Goal: Find specific page/section: Find specific page/section

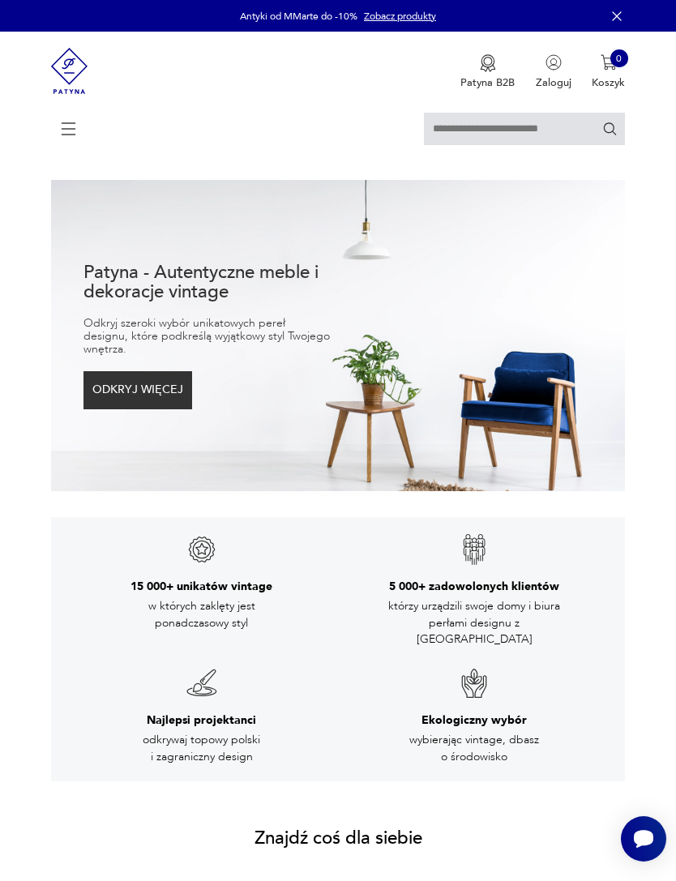
click at [76, 135] on icon at bounding box center [69, 129] width 57 height 57
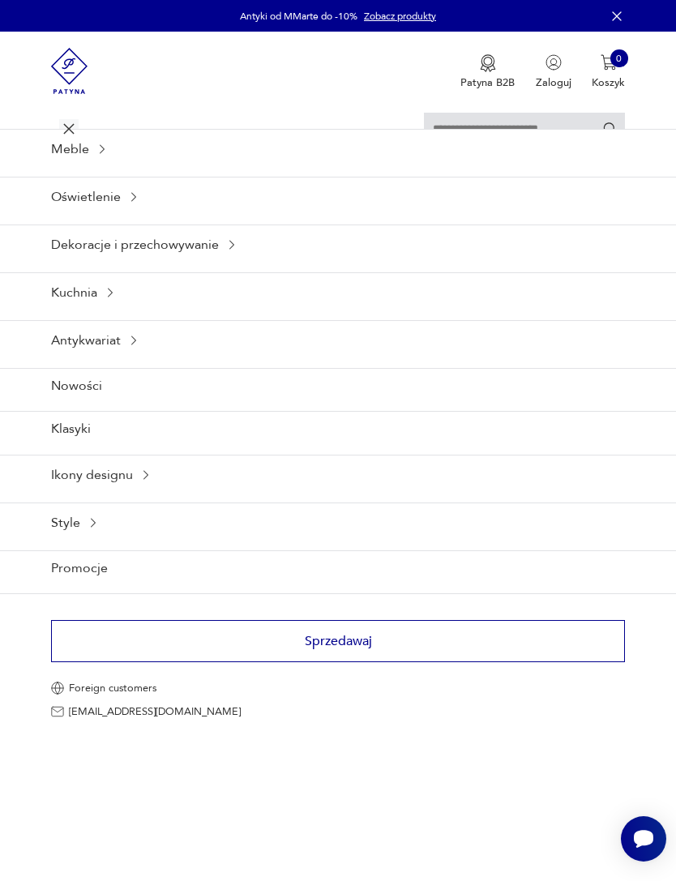
click at [473, 122] on input "text" at bounding box center [524, 129] width 201 height 32
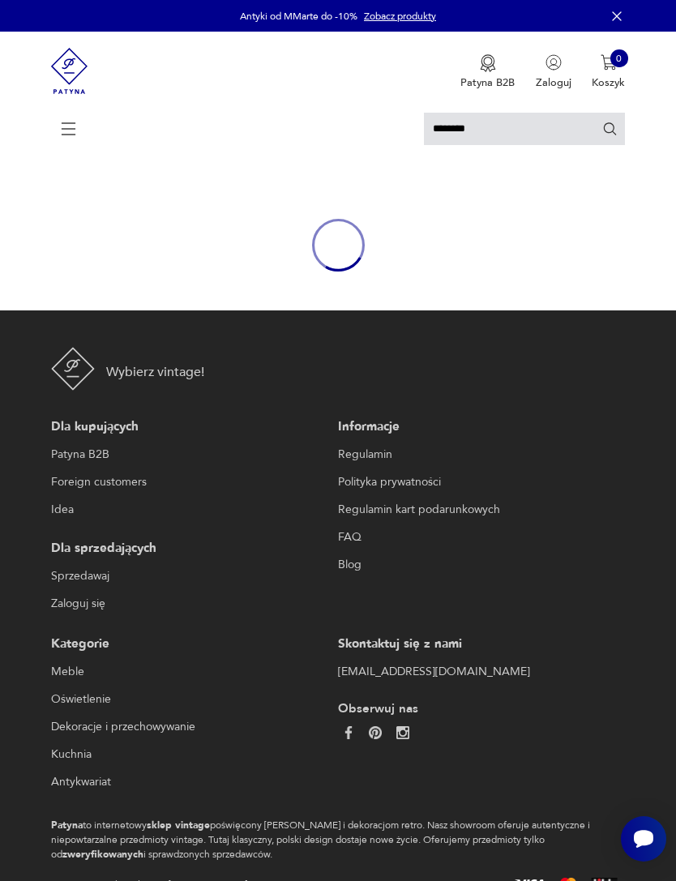
type input "********"
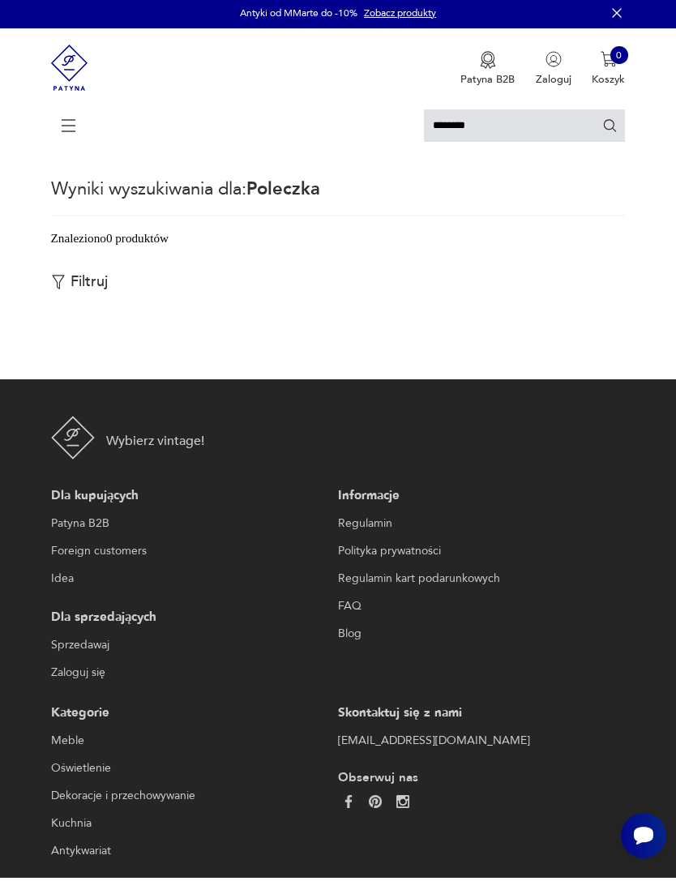
click at [61, 160] on div "********" at bounding box center [338, 136] width 575 height 47
click at [66, 145] on icon at bounding box center [69, 125] width 57 height 57
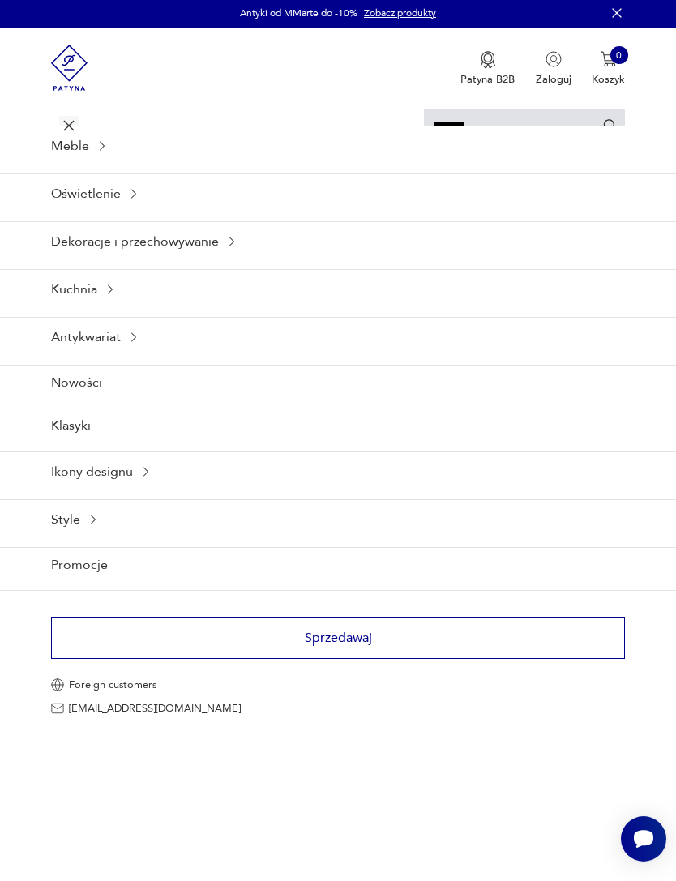
click at [84, 158] on div "Meble" at bounding box center [338, 146] width 676 height 40
click at [109, 152] on icon at bounding box center [102, 145] width 13 height 13
click at [102, 152] on icon at bounding box center [102, 145] width 13 height 13
click at [105, 152] on icon at bounding box center [102, 145] width 13 height 13
click at [101, 152] on icon at bounding box center [102, 145] width 13 height 13
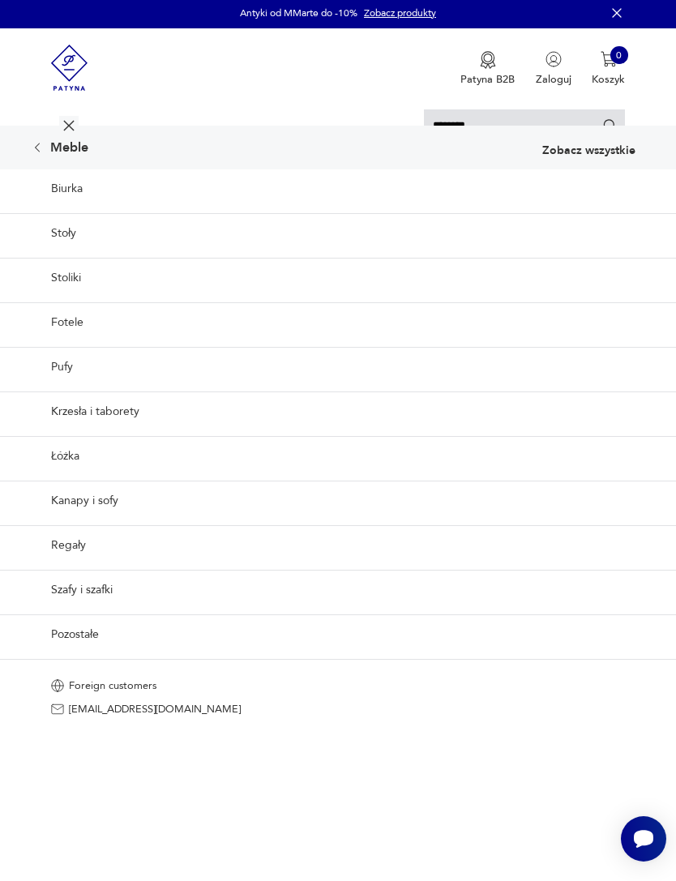
click at [87, 654] on link "Pozostałe" at bounding box center [338, 635] width 676 height 40
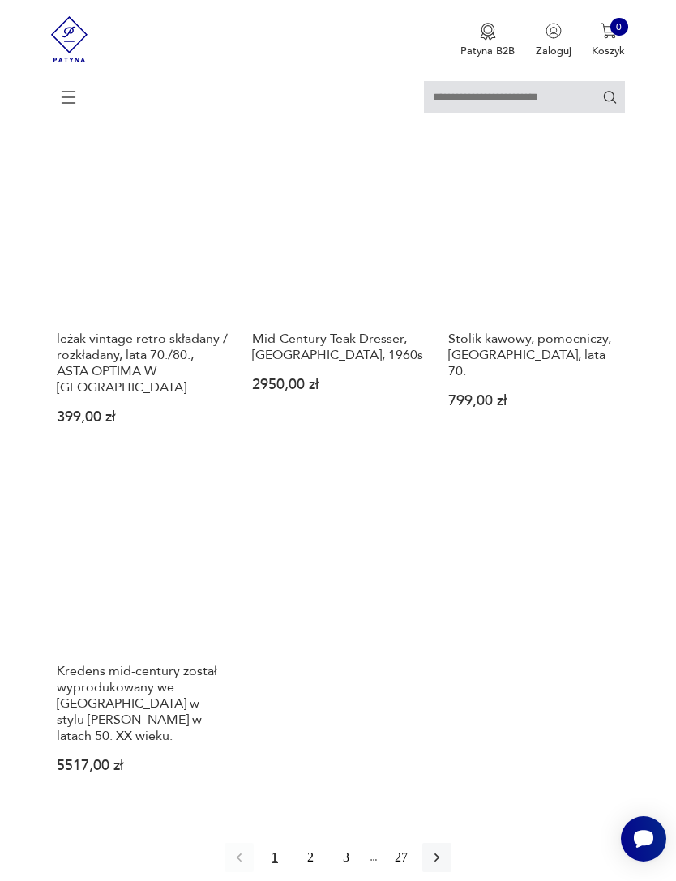
scroll to position [1854, 0]
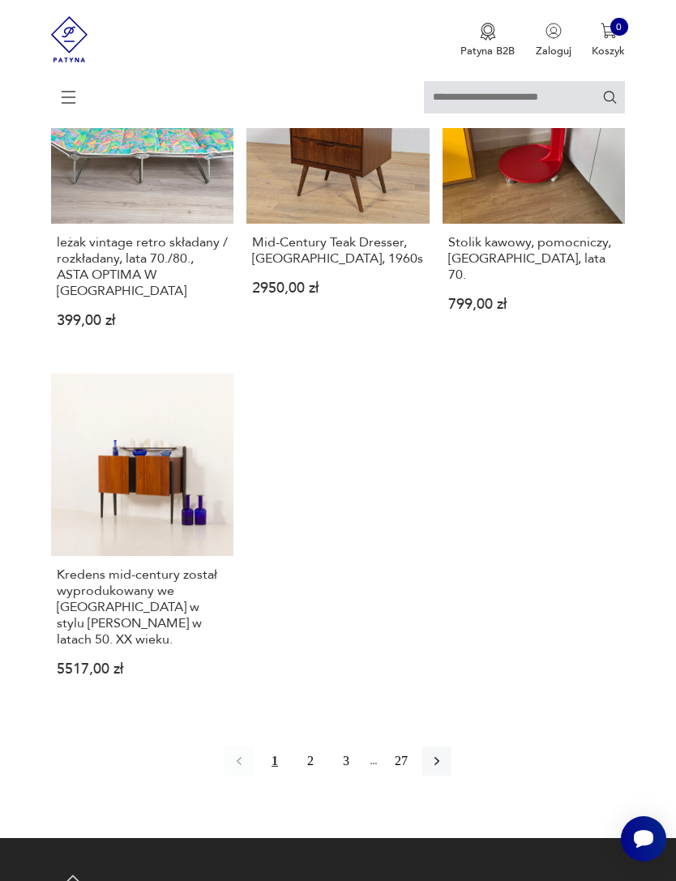
click at [452, 776] on button "button" at bounding box center [436, 761] width 29 height 29
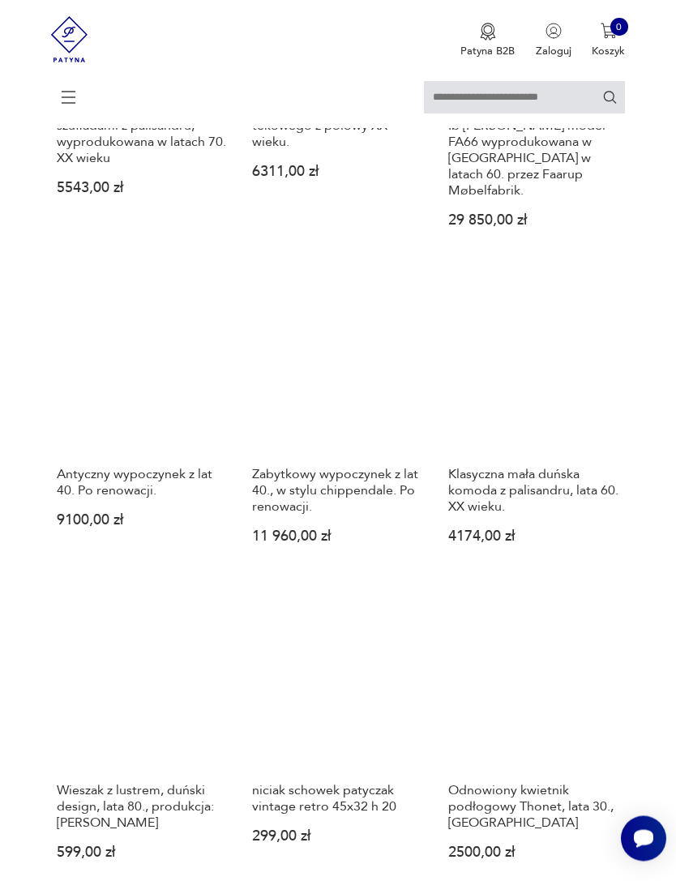
scroll to position [1371, 0]
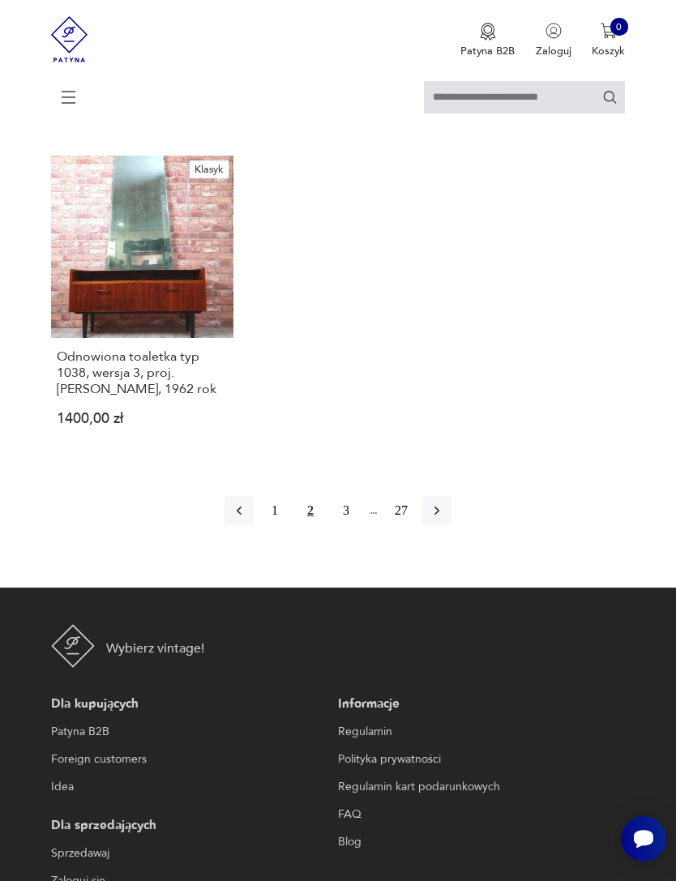
click at [452, 525] on button "button" at bounding box center [436, 510] width 29 height 29
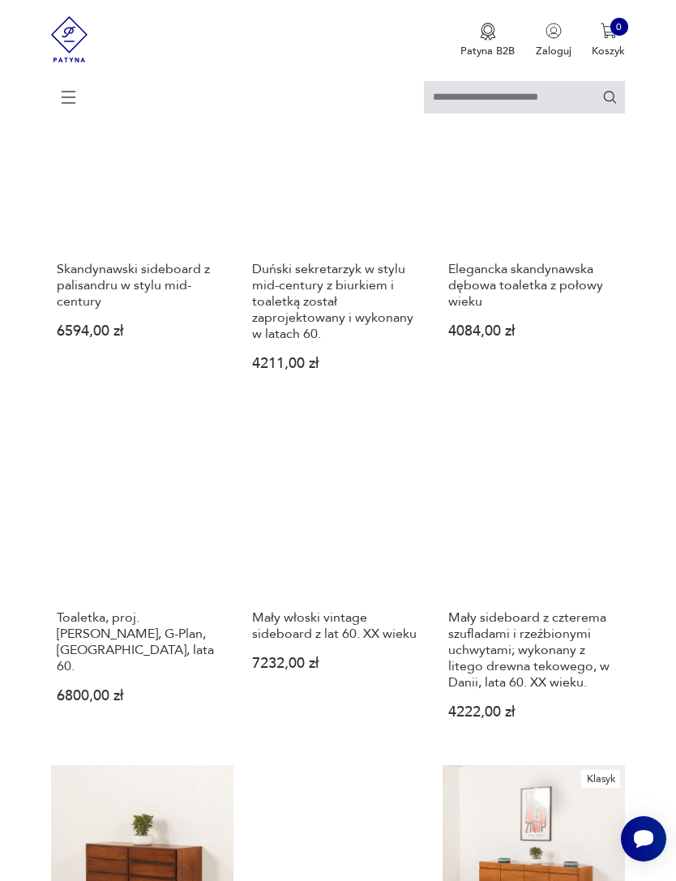
scroll to position [296, 0]
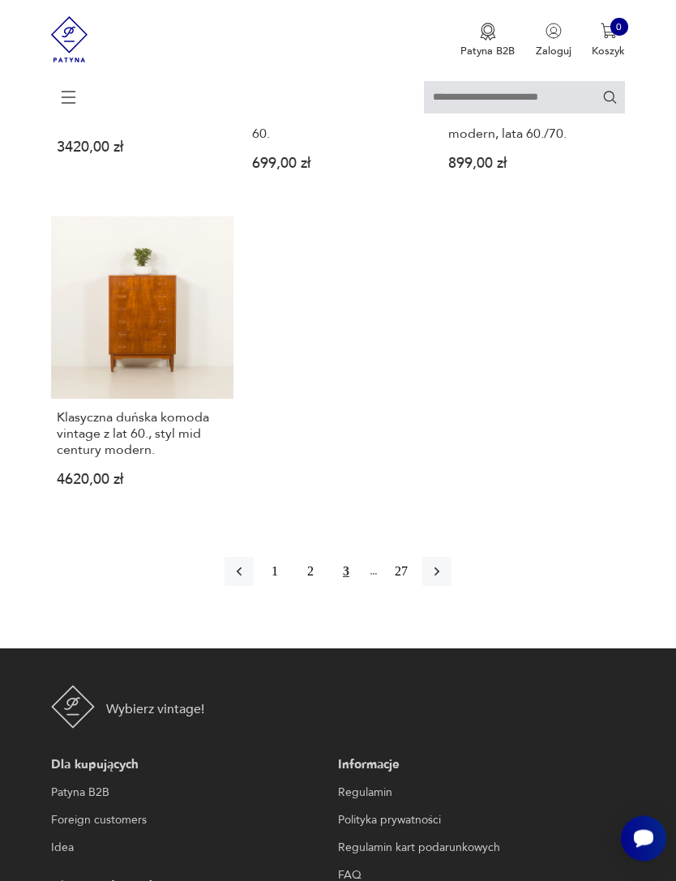
click at [452, 587] on button "button" at bounding box center [436, 572] width 29 height 29
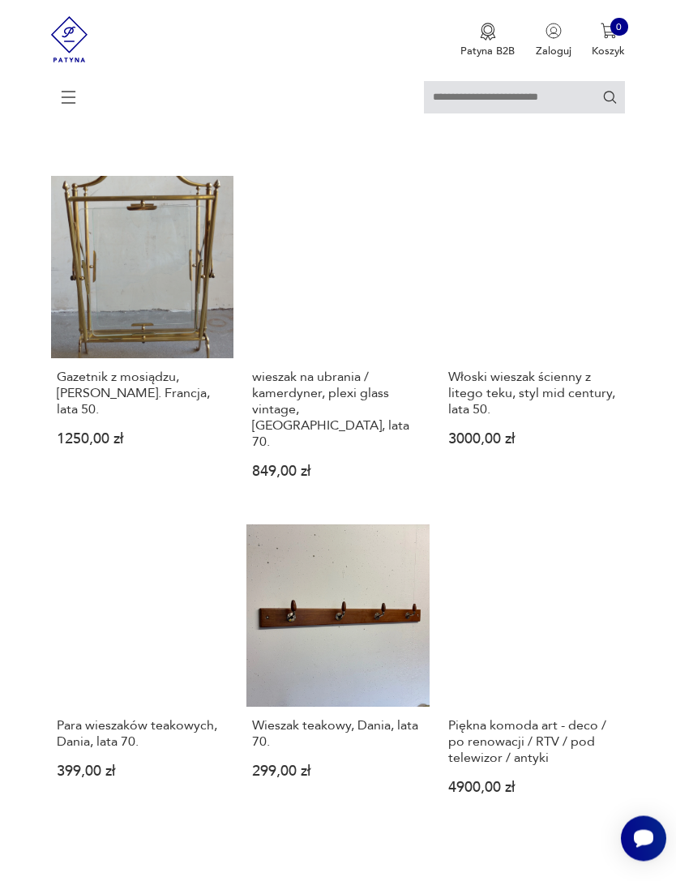
scroll to position [1407, 0]
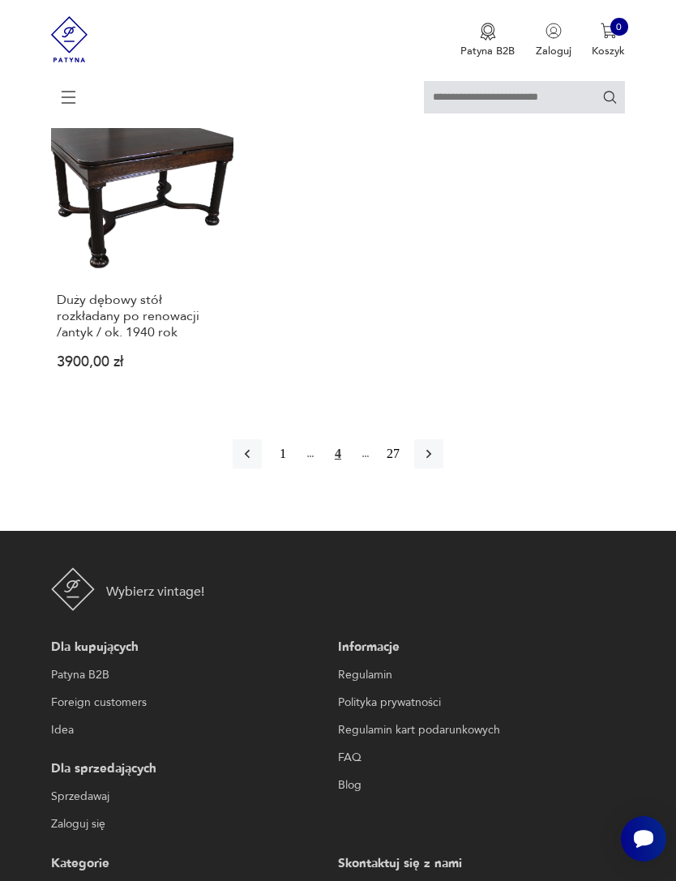
click at [443, 469] on button "button" at bounding box center [428, 453] width 29 height 29
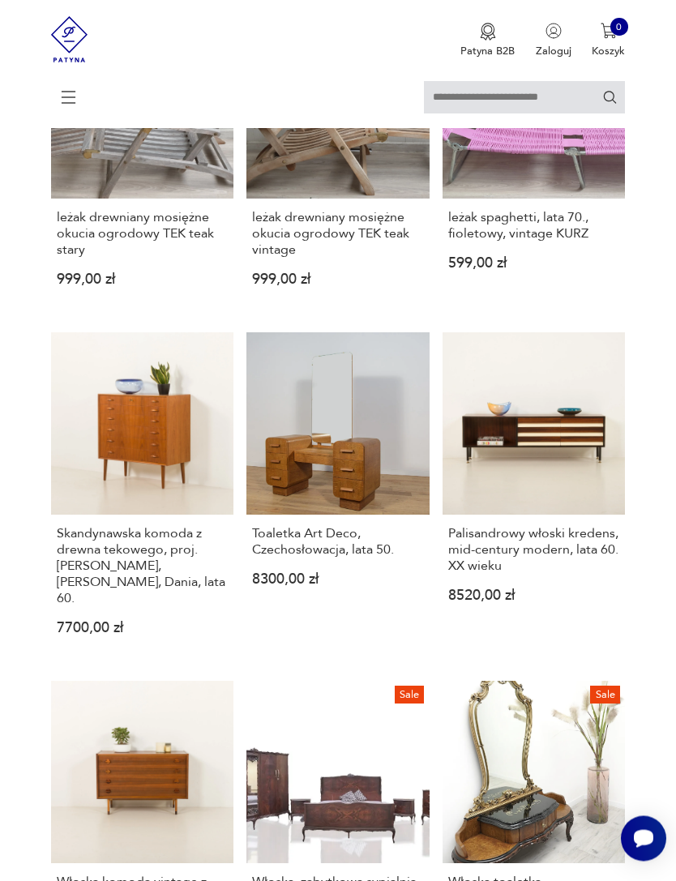
scroll to position [296, 0]
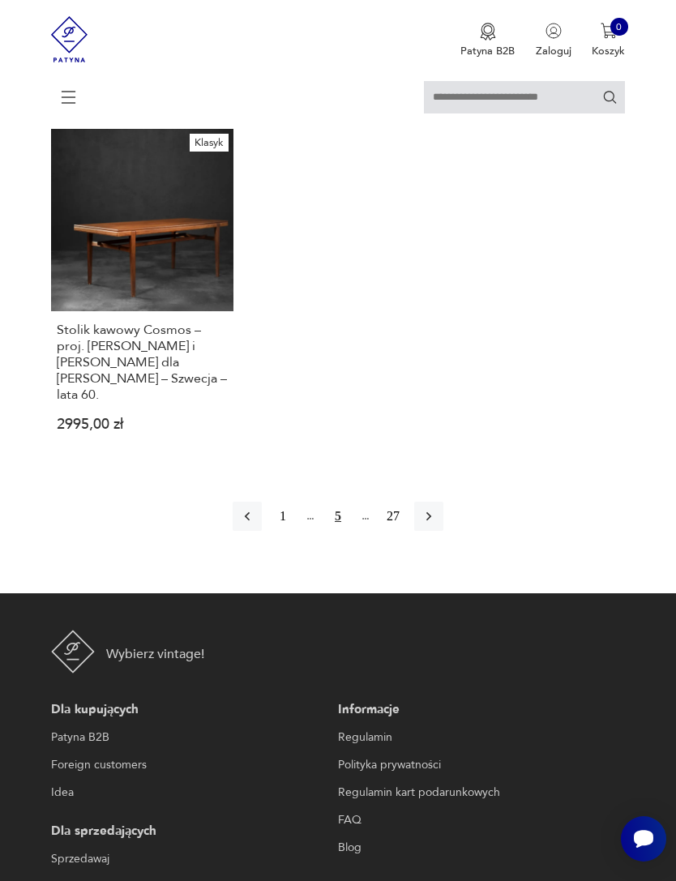
click at [437, 525] on icon "button" at bounding box center [429, 516] width 16 height 16
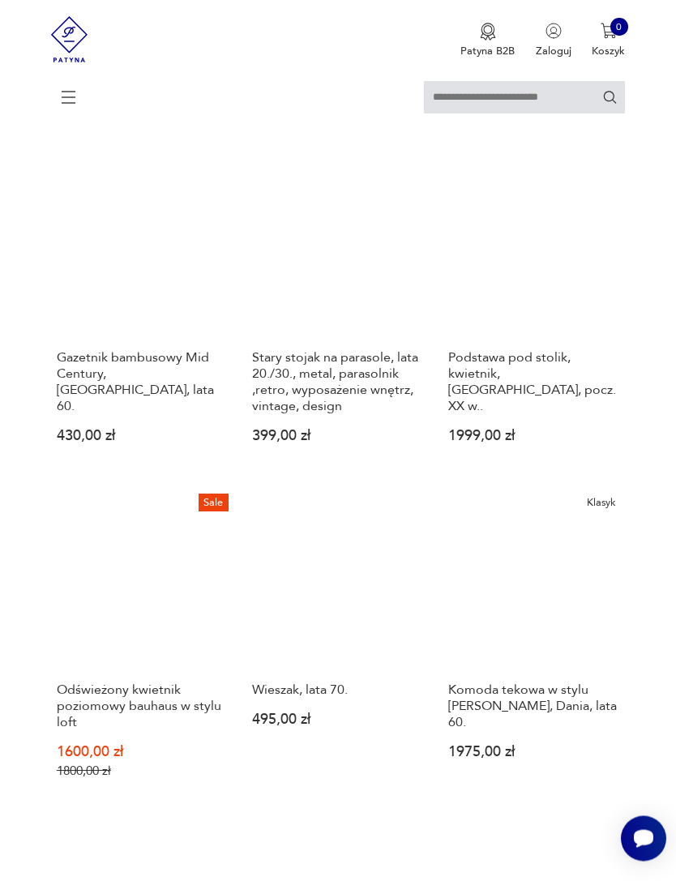
scroll to position [1057, 0]
